Goal: Transaction & Acquisition: Book appointment/travel/reservation

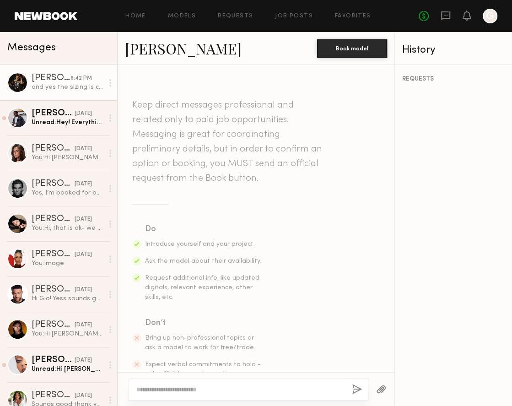
scroll to position [914, 0]
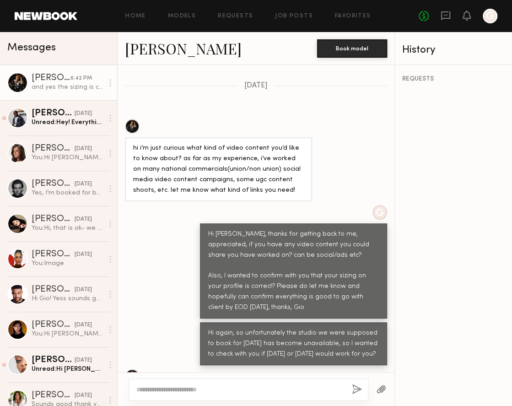
click at [146, 50] on link "Jasper J." at bounding box center [183, 48] width 117 height 20
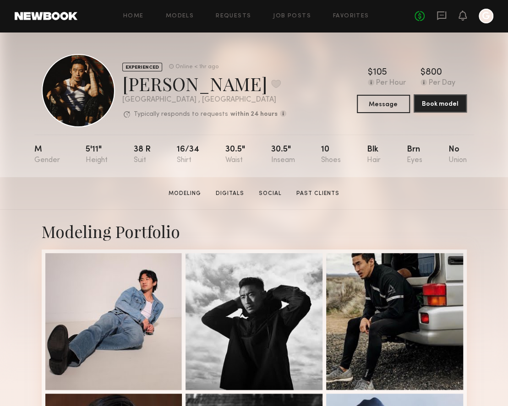
click at [440, 102] on button "Book model" at bounding box center [439, 103] width 53 height 18
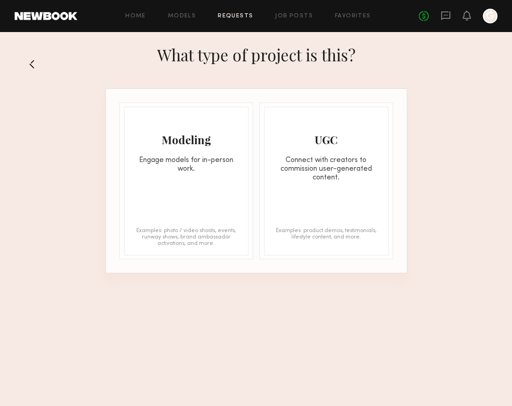
click at [193, 190] on div "Modeling Engage models for in-person work. Examples: photo / video shoots, even…" at bounding box center [186, 181] width 125 height 149
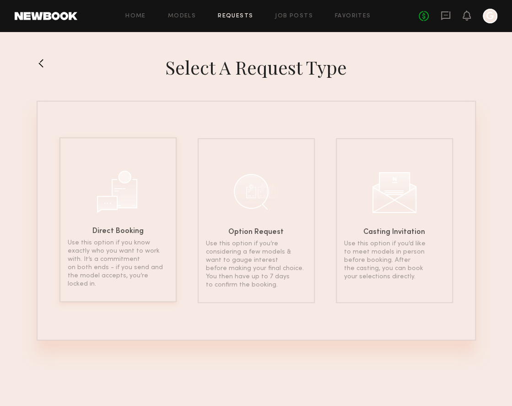
click at [101, 240] on p "Use this option if you know exactly who you want to work with. It’s a commitmen…" at bounding box center [118, 263] width 101 height 49
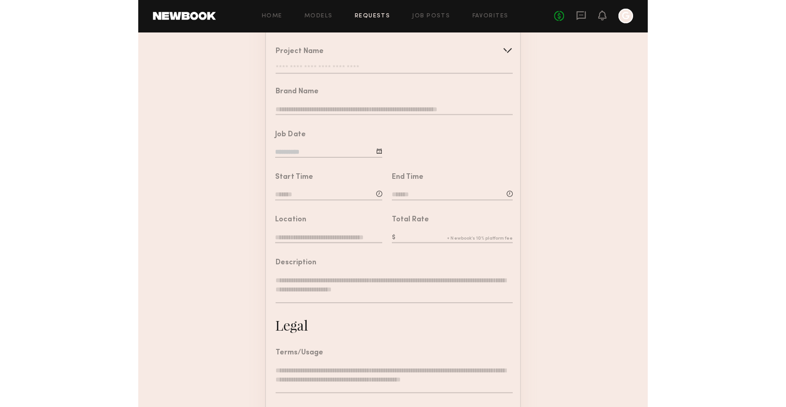
scroll to position [89, 0]
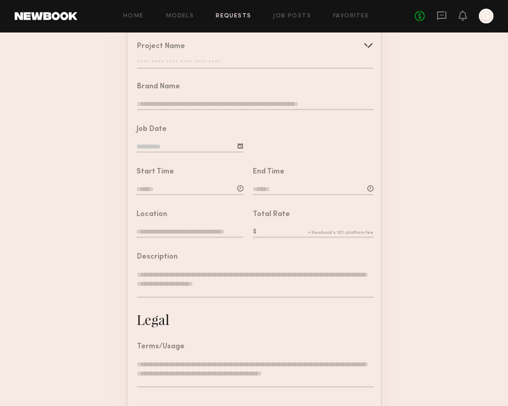
drag, startPoint x: 506, startPoint y: 404, endPoint x: 790, endPoint y: 397, distance: 284.4
click at [508, 397] on html "Home Models Requests Job Posts Favorites Sign Out No fees up to $5,000 G Bookin…" at bounding box center [254, 213] width 508 height 604
